Goal: Information Seeking & Learning: Learn about a topic

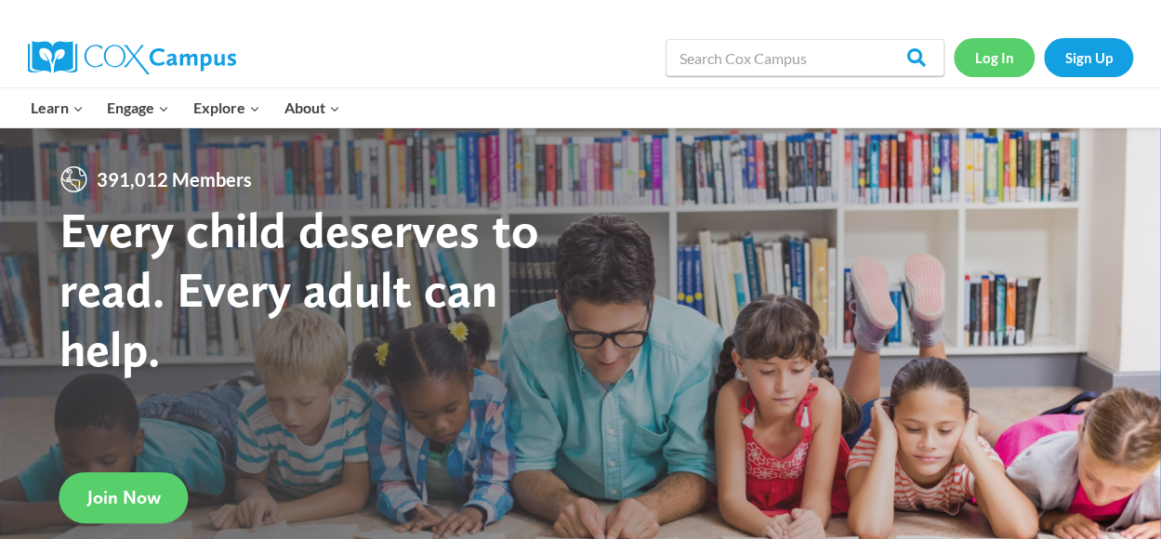
click at [988, 47] on link "Log In" at bounding box center [994, 57] width 81 height 38
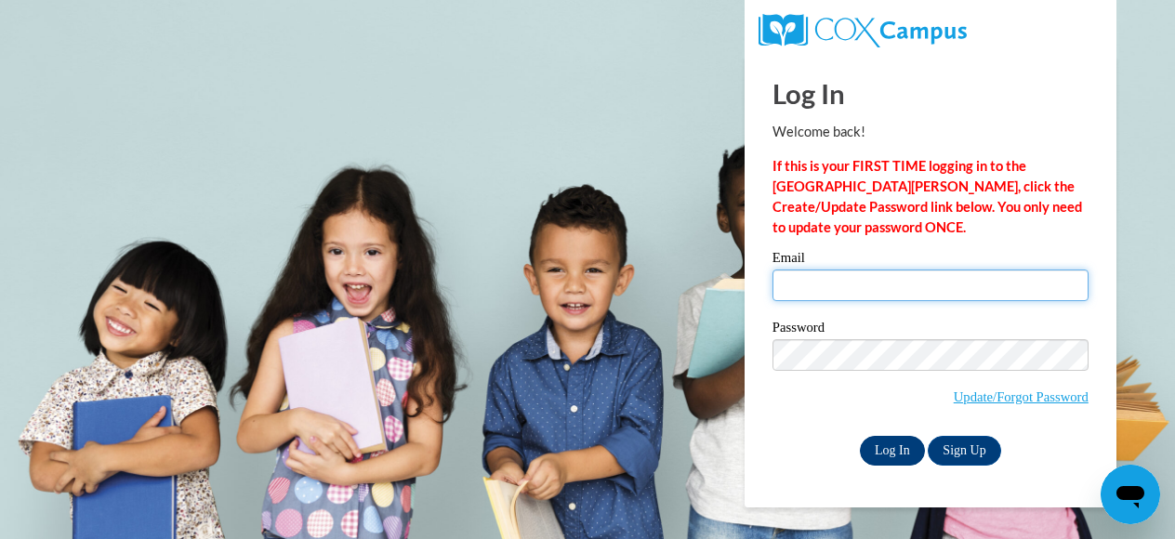
type input "[EMAIL_ADDRESS][DOMAIN_NAME]"
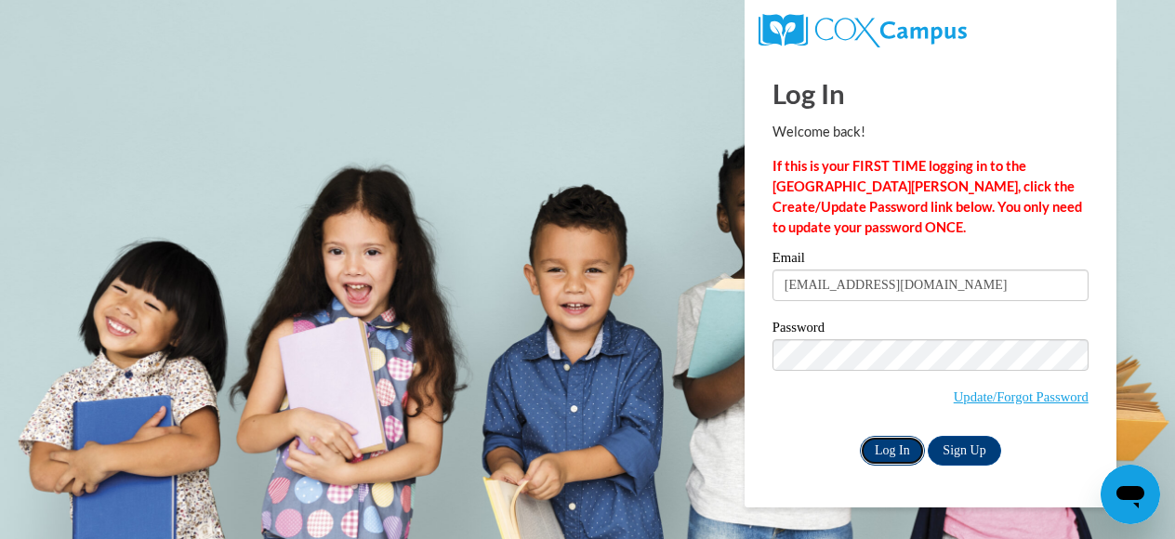
click at [890, 443] on input "Log In" at bounding box center [892, 451] width 65 height 30
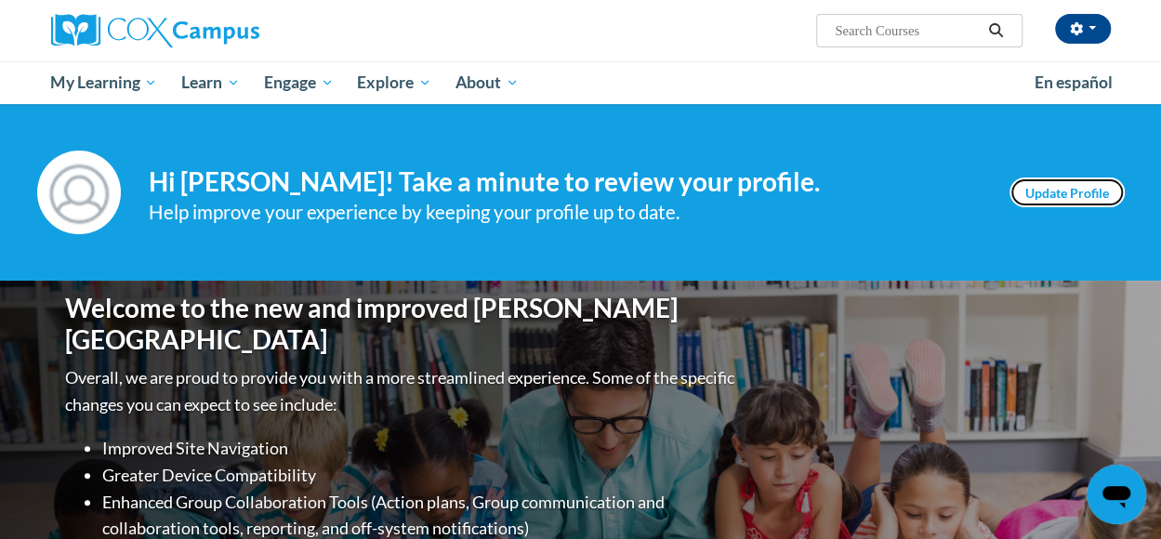
click at [1059, 184] on link "Update Profile" at bounding box center [1066, 193] width 115 height 30
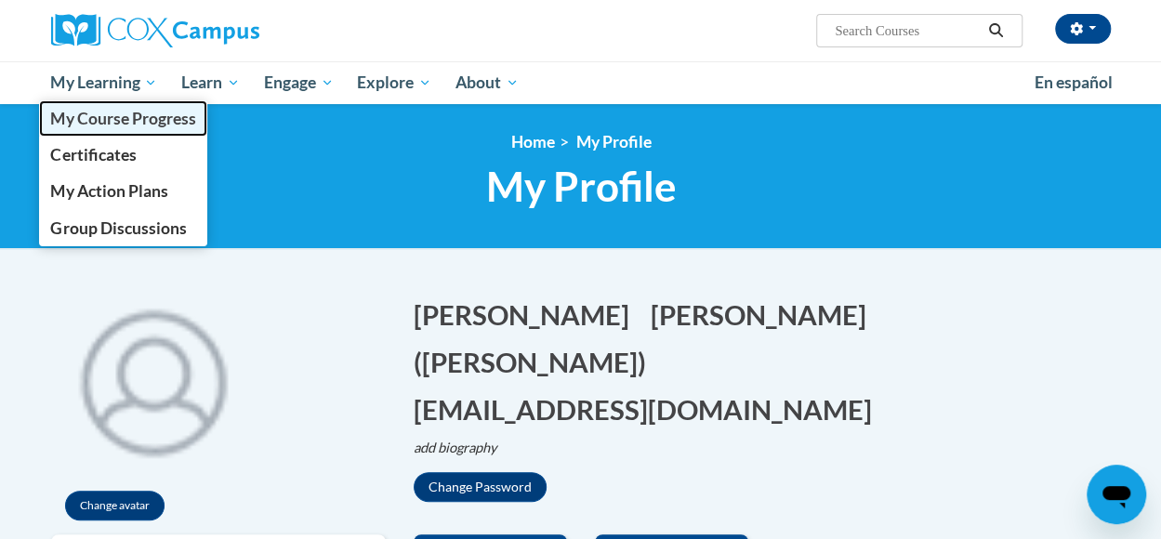
click at [113, 116] on span "My Course Progress" at bounding box center [122, 119] width 145 height 20
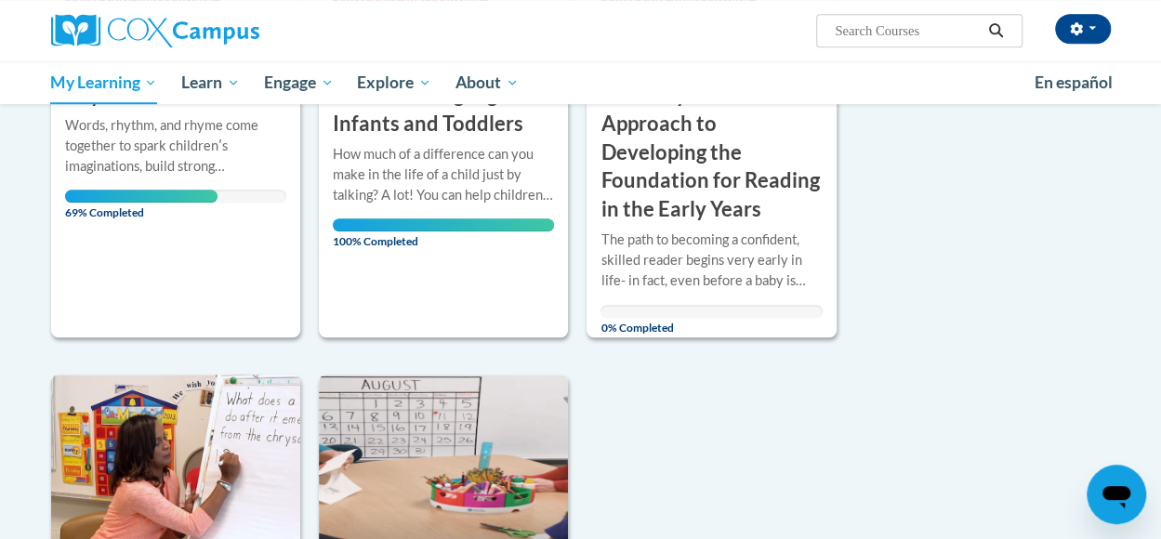
scroll to position [465, 0]
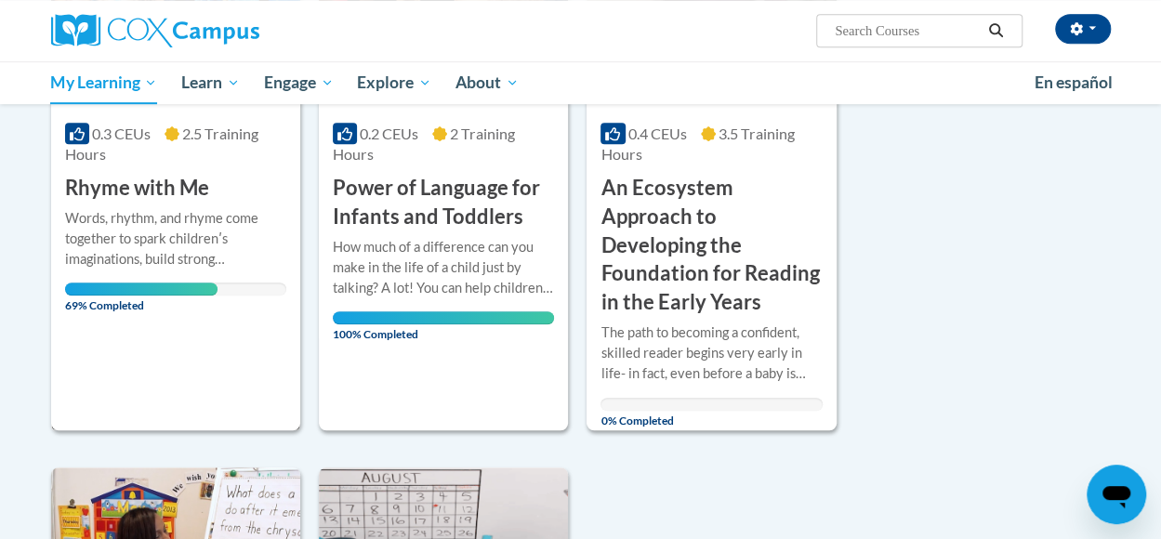
click at [167, 283] on span "69% Completed" at bounding box center [141, 298] width 153 height 30
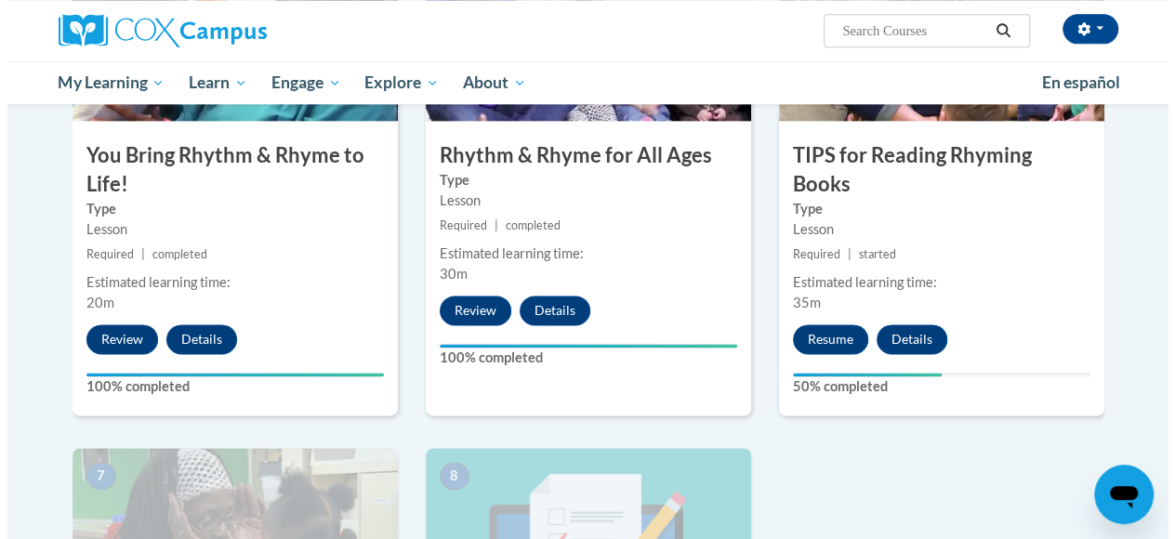
scroll to position [1022, 0]
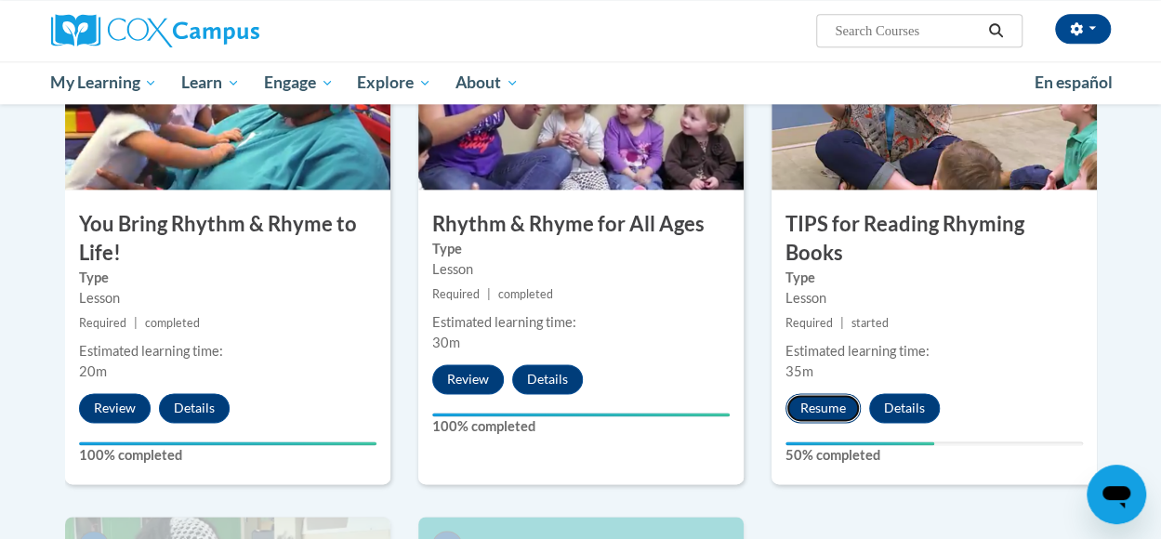
click at [838, 393] on button "Resume" at bounding box center [822, 408] width 75 height 30
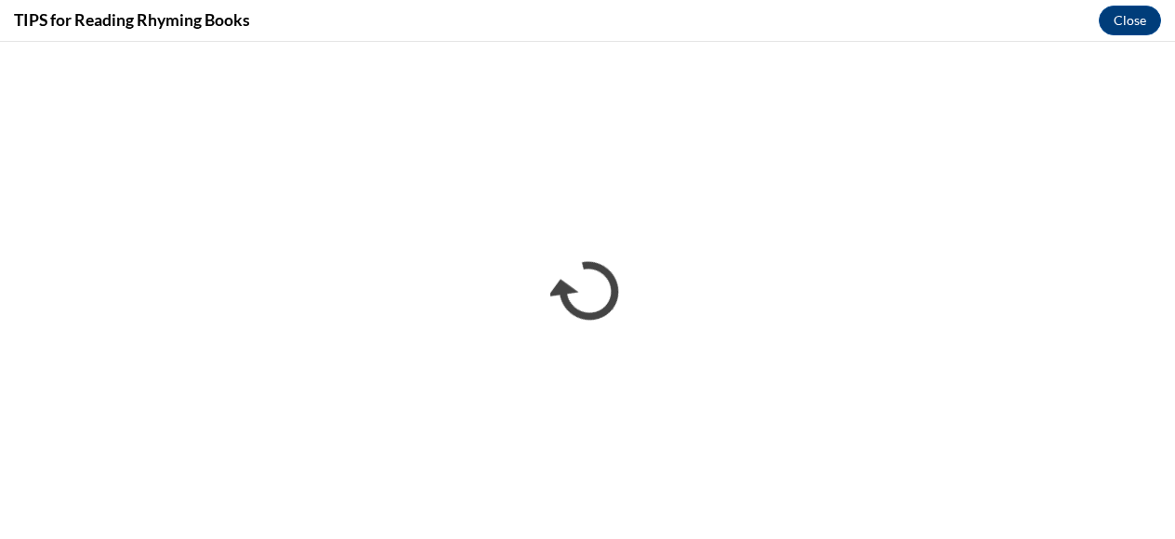
scroll to position [0, 0]
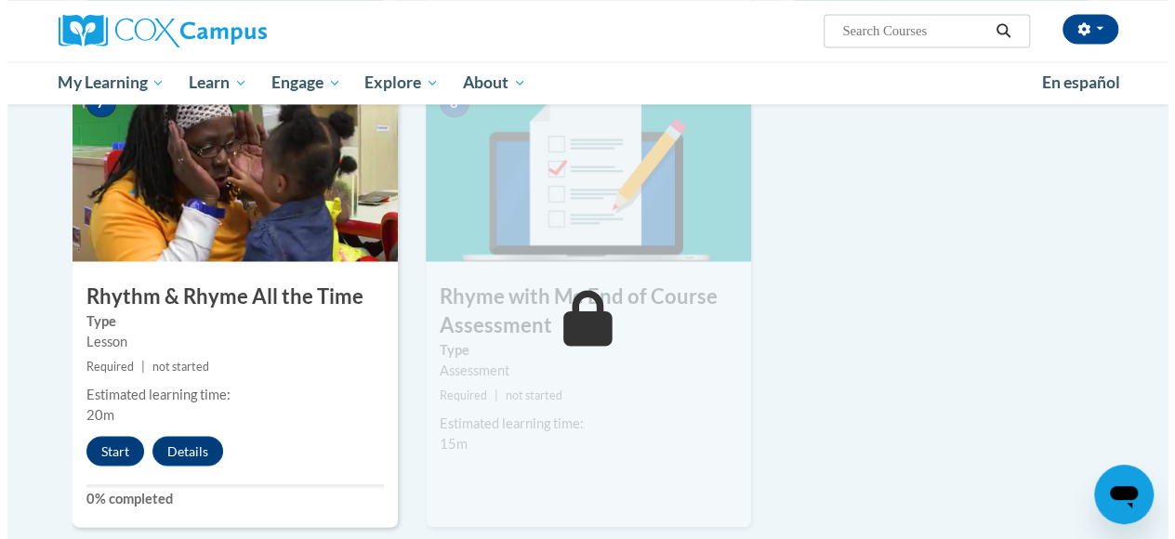
scroll to position [1487, 0]
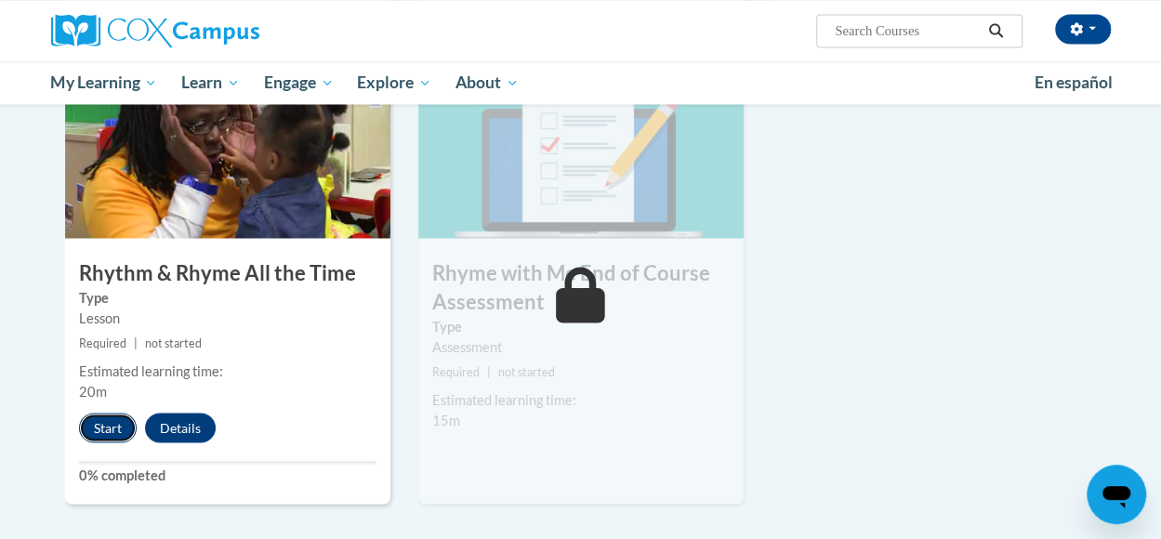
click at [102, 424] on button "Start" at bounding box center [108, 428] width 58 height 30
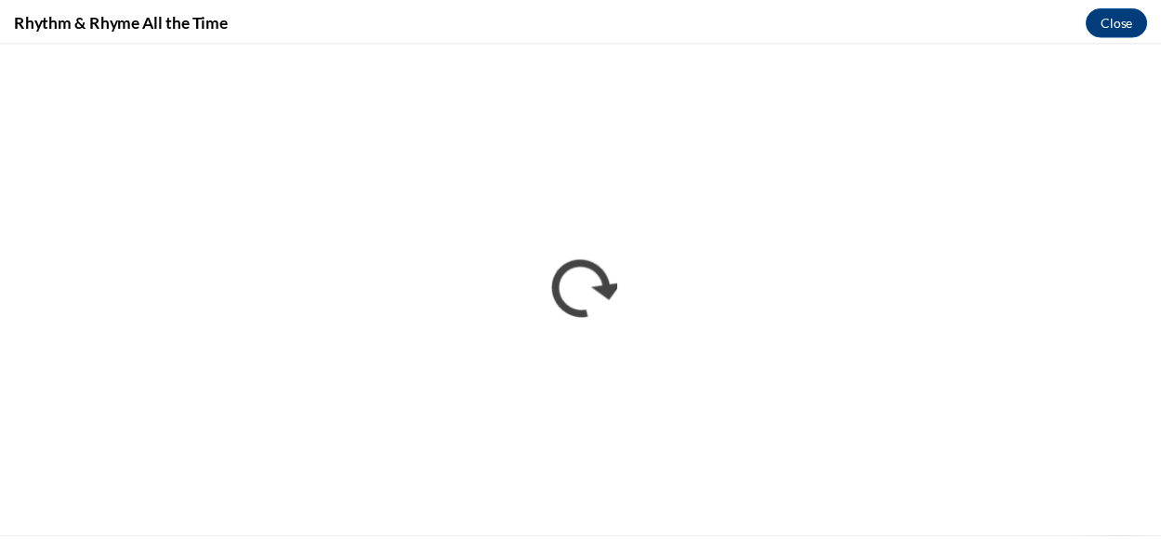
scroll to position [0, 0]
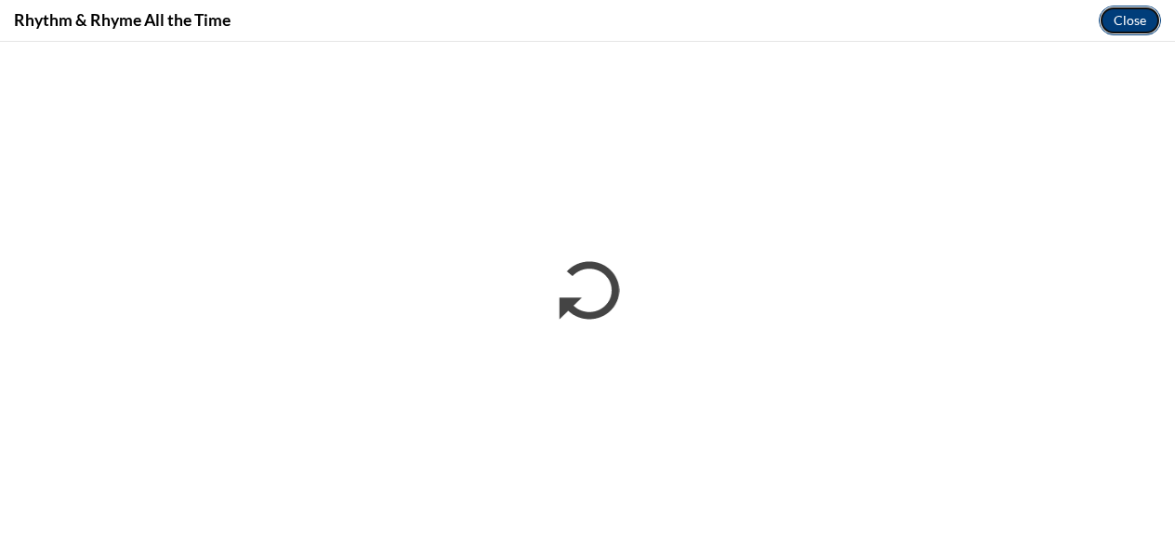
click at [1138, 23] on button "Close" at bounding box center [1130, 21] width 62 height 30
